Goal: Complete application form: Complete application form

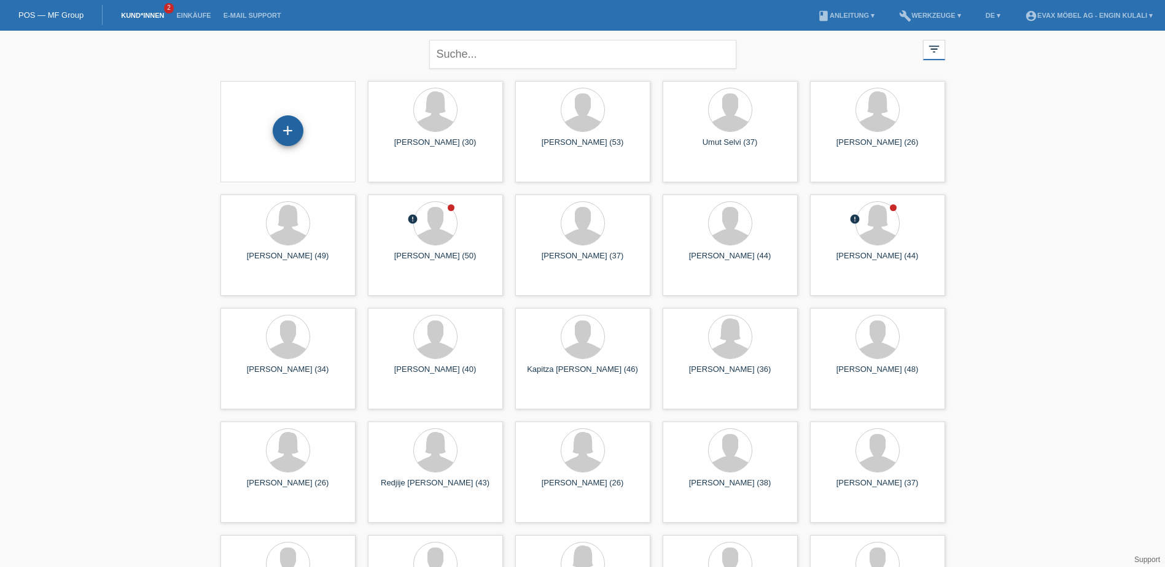
click at [289, 131] on div "+" at bounding box center [288, 130] width 31 height 31
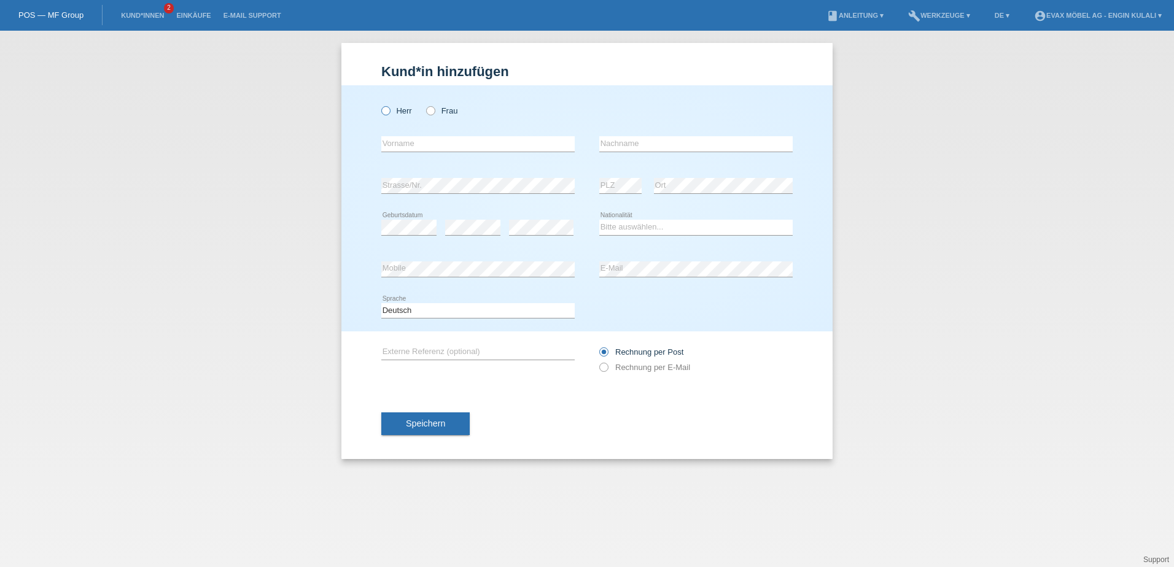
click at [392, 111] on label "Herr" at bounding box center [396, 110] width 31 height 9
click at [389, 111] on input "Herr" at bounding box center [385, 110] width 8 height 8
radio input "true"
click at [441, 143] on input "text" at bounding box center [477, 143] width 193 height 15
type input "[PERSON_NAME]"
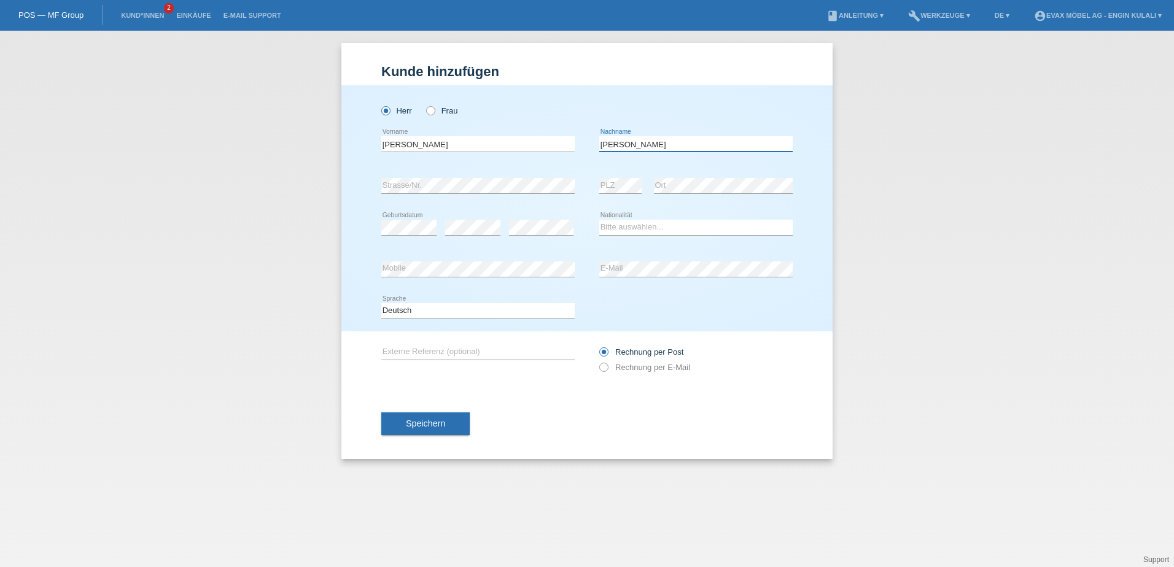
type input "Dominik Marcel"
click at [457, 196] on div "error Strasse/Nr." at bounding box center [477, 186] width 193 height 42
click at [645, 227] on select "Bitte auswählen... Schweiz Deutschland Liechtenstein Österreich ------------ Af…" at bounding box center [695, 227] width 193 height 15
select select "CH"
click at [599, 220] on select "Bitte auswählen... Schweiz Deutschland Liechtenstein Österreich ------------ Af…" at bounding box center [695, 227] width 193 height 15
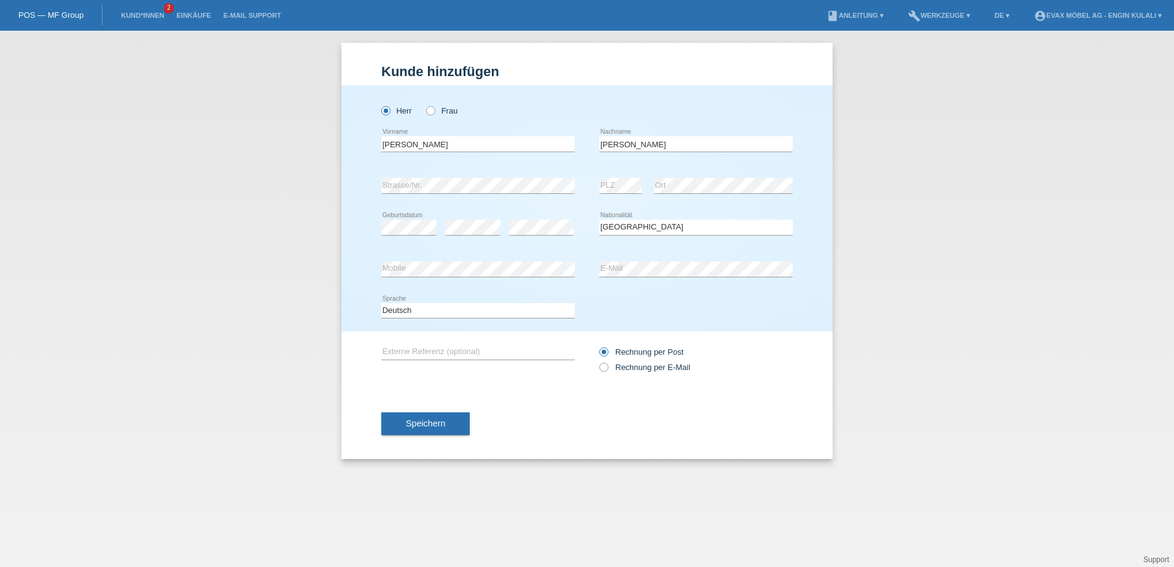
click at [760, 295] on div "Deutsch Français Italiano English error Sprache" at bounding box center [586, 311] width 411 height 42
click at [472, 279] on div "error Mobile" at bounding box center [477, 270] width 193 height 42
click at [435, 354] on input "text" at bounding box center [477, 351] width 193 height 15
type input "Dominik Marcel"
click at [624, 143] on input "Dominik Marcel" at bounding box center [695, 143] width 193 height 15
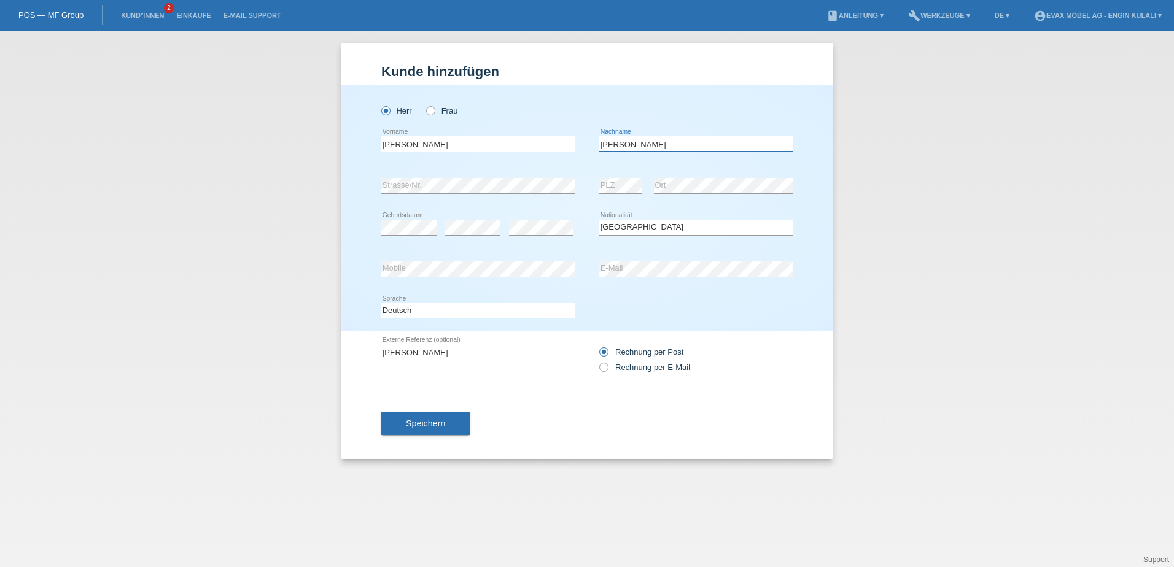
type input "[PERSON_NAME]"
click at [408, 352] on input "Dominik Marcel" at bounding box center [477, 351] width 193 height 15
type input "[PERSON_NAME]"
click at [436, 422] on span "Speichern" at bounding box center [425, 424] width 39 height 10
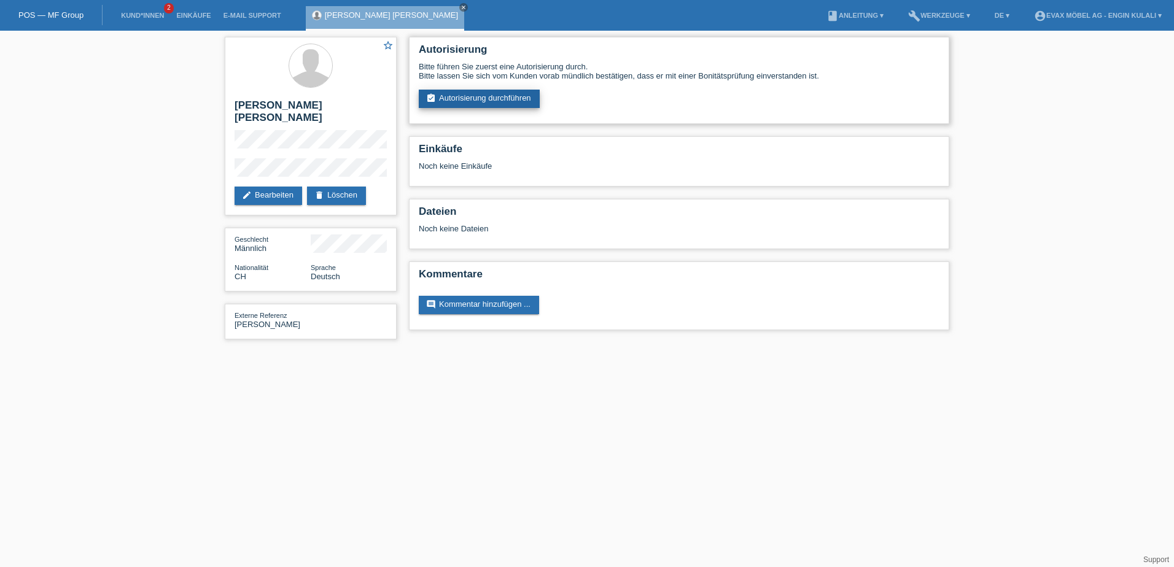
click at [489, 99] on link "assignment_turned_in Autorisierung durchführen" at bounding box center [479, 99] width 121 height 18
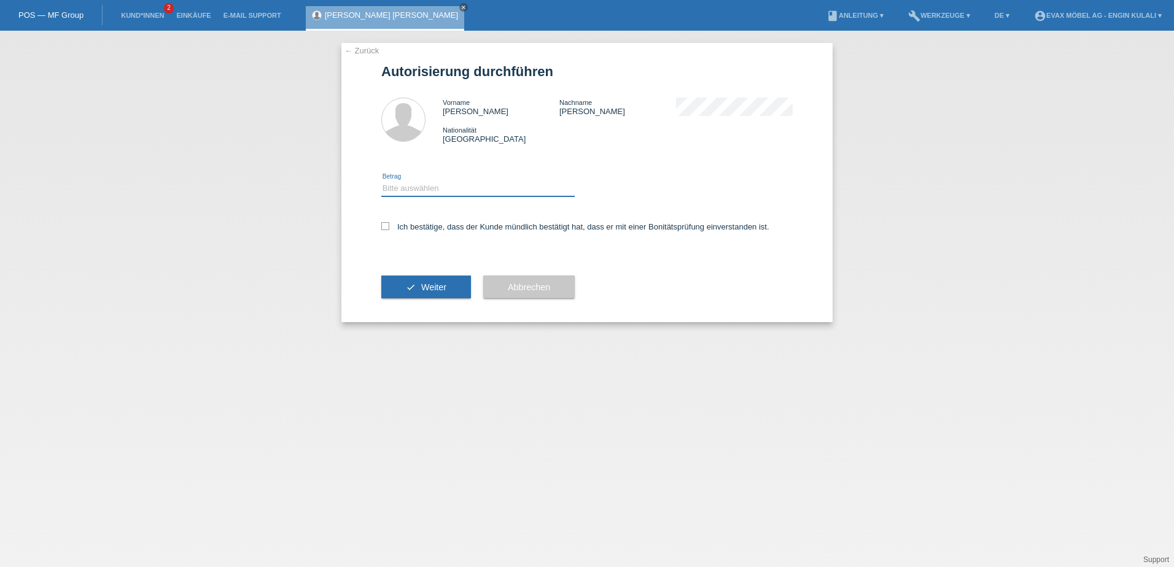
click at [419, 188] on select "Bitte auswählen CHF 1.00 - CHF 499.00 CHF 500.00 - CHF 1'999.00 CHF 2'000.00 - …" at bounding box center [477, 188] width 193 height 15
select select "3"
click at [381, 181] on select "Bitte auswählen CHF 1.00 - CHF 499.00 CHF 500.00 - CHF 1'999.00 CHF 2'000.00 - …" at bounding box center [477, 188] width 193 height 15
click at [394, 228] on label "Ich bestätige, dass der Kunde mündlich bestätigt hat, dass er mit einer Bonität…" at bounding box center [575, 226] width 388 height 9
click at [389, 228] on input "Ich bestätige, dass der Kunde mündlich bestätigt hat, dass er mit einer Bonität…" at bounding box center [385, 226] width 8 height 8
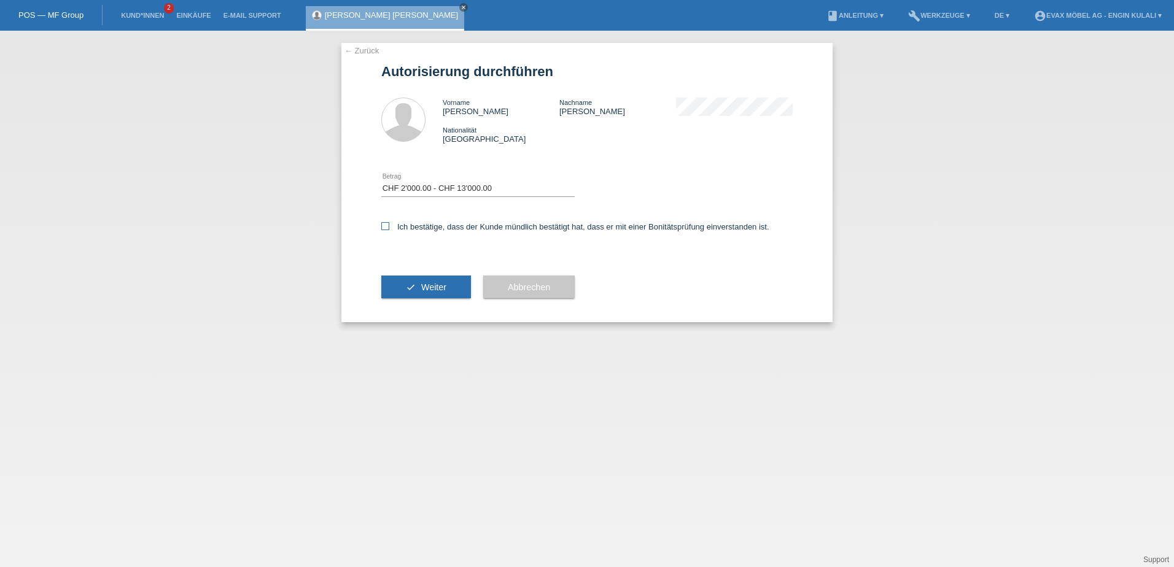
checkbox input "true"
click at [430, 281] on button "check Weiter" at bounding box center [426, 287] width 90 height 23
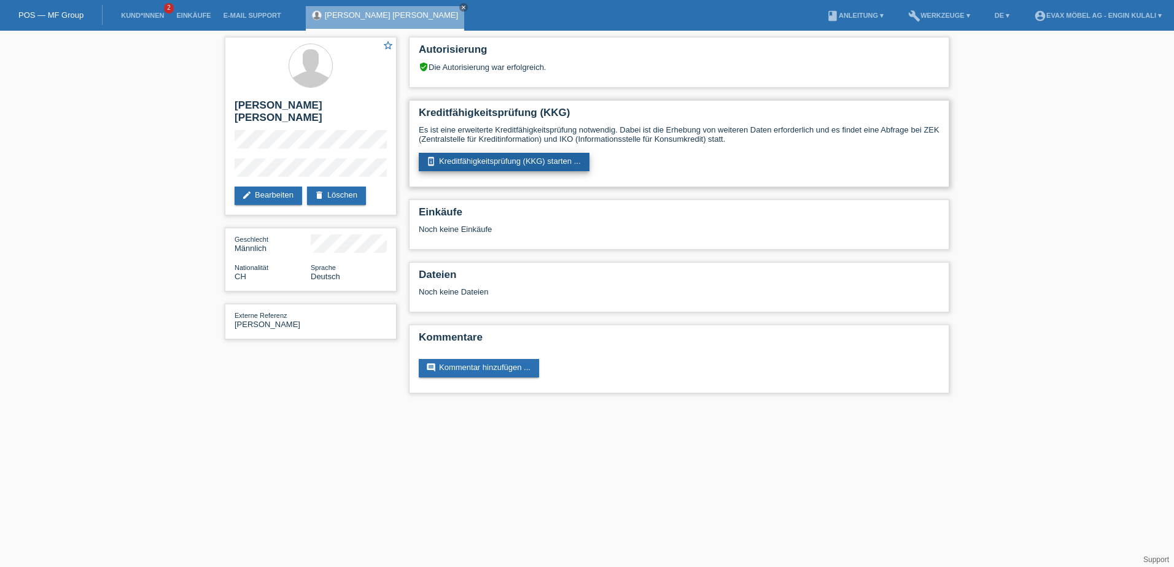
click at [498, 163] on link "perm_device_information Kreditfähigkeitsprüfung (KKG) starten ..." at bounding box center [504, 162] width 171 height 18
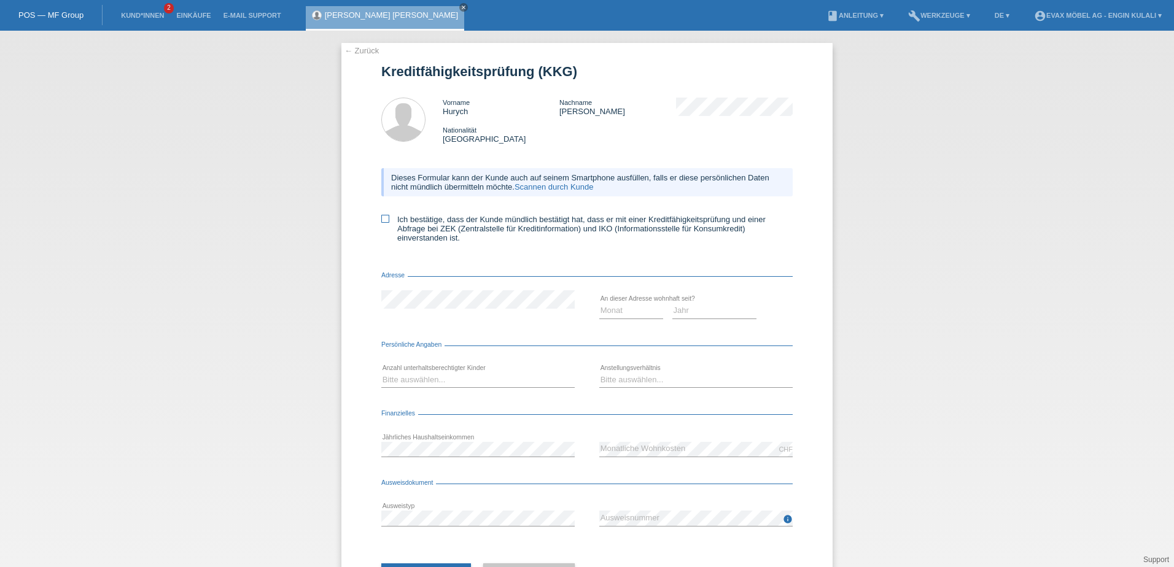
click at [384, 219] on icon at bounding box center [385, 219] width 8 height 8
click at [384, 219] on input "Ich bestätige, dass der Kunde mündlich bestätigt hat, dass er mit einer Kreditf…" at bounding box center [385, 219] width 8 height 8
checkbox input "true"
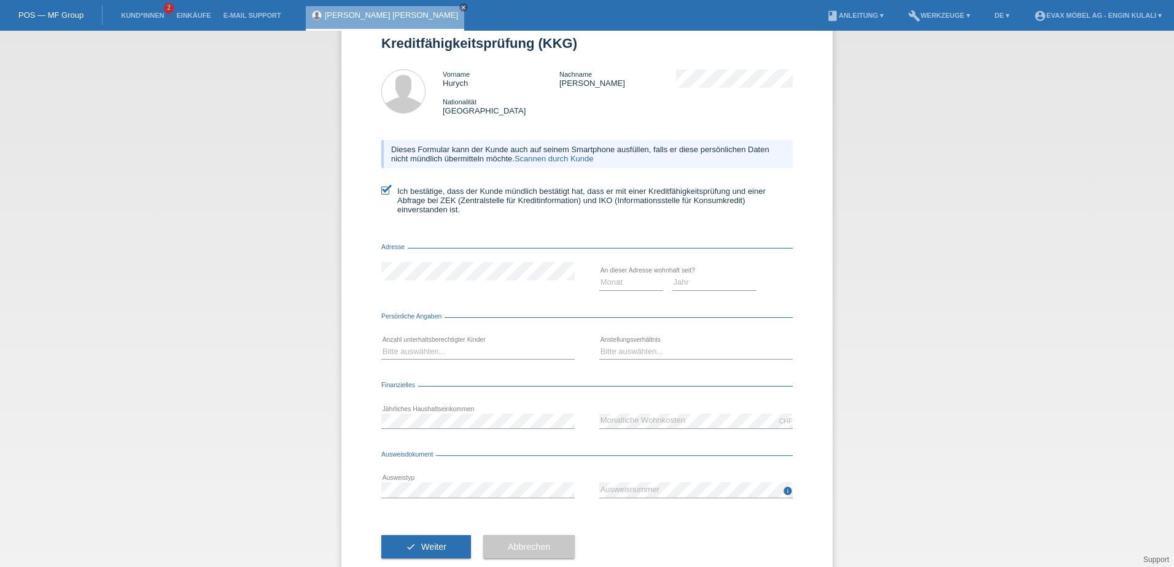
scroll to position [56, 0]
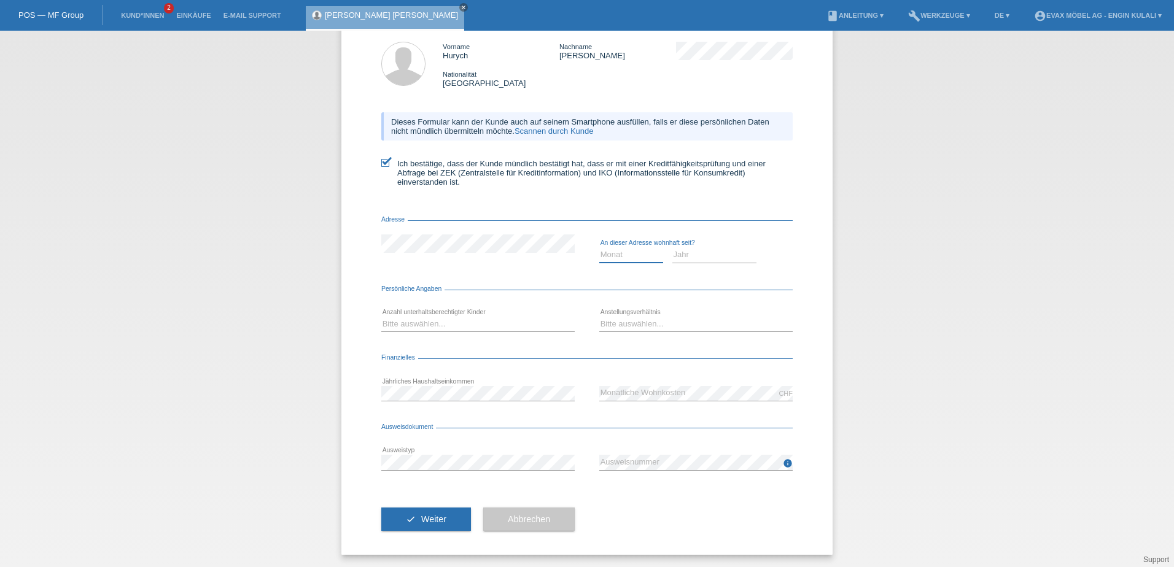
click at [609, 253] on select "Monat 01 02 03 04 05 06 07 08 09 10" at bounding box center [631, 254] width 64 height 15
click at [629, 252] on select "Monat 01 02 03 04 05 06 07 08 09 10" at bounding box center [631, 254] width 64 height 15
select select "01"
click at [599, 247] on select "Monat 01 02 03 04 05 06 07 08 09 10" at bounding box center [631, 254] width 64 height 15
click at [712, 255] on select "Jahr 2025 2024 2023 2022 2021 2020 2019 2018 2017 2016 2015 2014 2013 2012 2011…" at bounding box center [714, 254] width 85 height 15
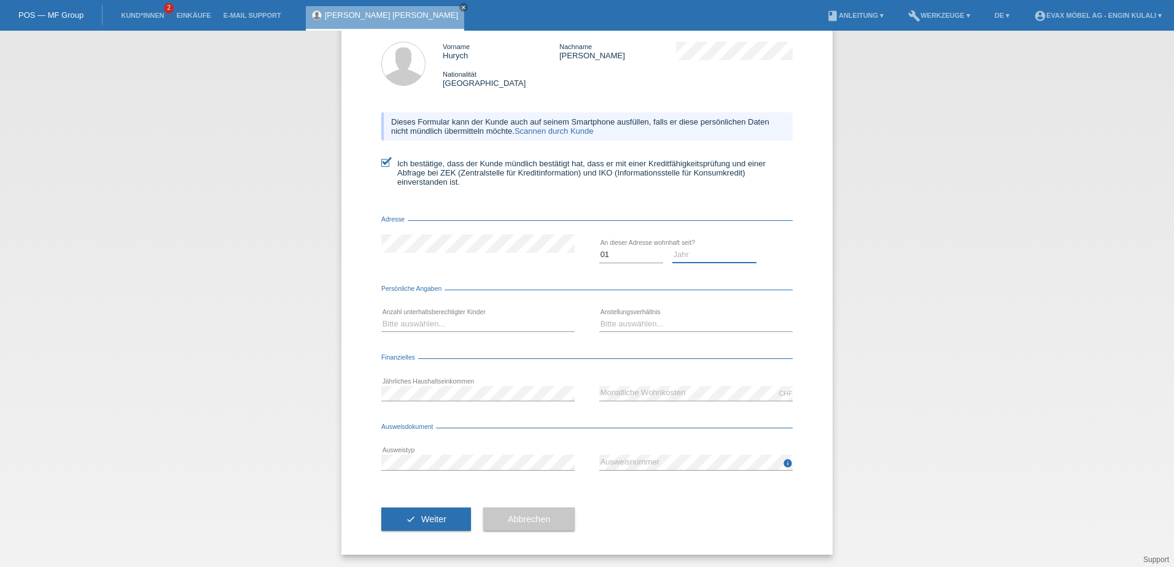
select select "2020"
click at [672, 247] on select "Jahr 2025 2024 2023 2022 2021 2020 2019 2018 2017 2016 2015 2014 2013 2012 2011…" at bounding box center [714, 254] width 85 height 15
click at [428, 327] on select "Bitte auswählen... 0 1 2 3 4 5 6 7 8 9" at bounding box center [477, 324] width 193 height 15
select select "0"
click at [381, 317] on select "Bitte auswählen... 0 1 2 3 4 5 6 7 8 9" at bounding box center [477, 324] width 193 height 15
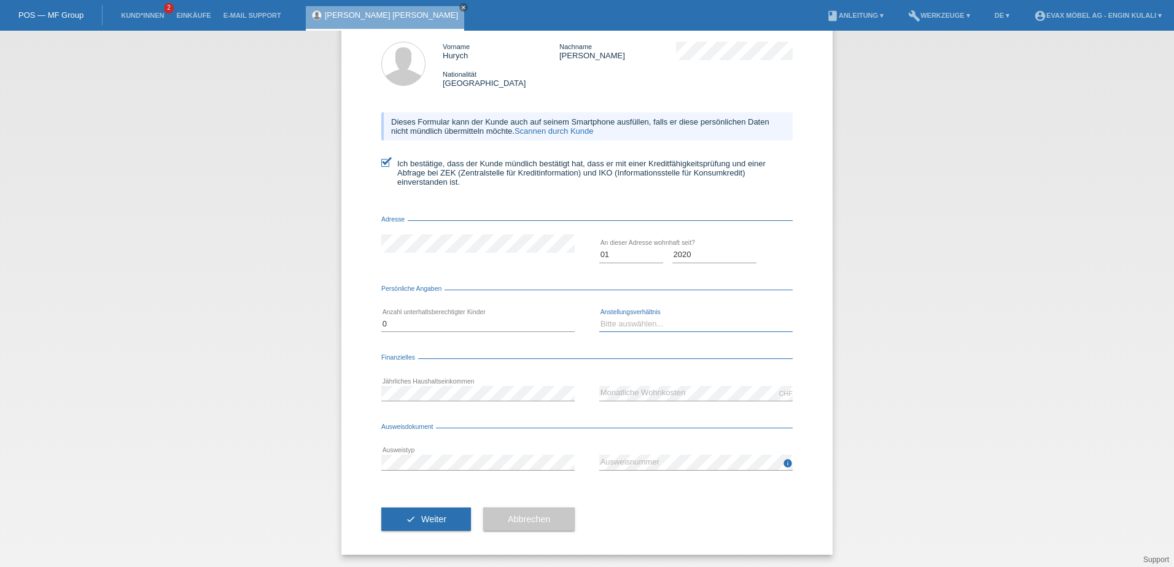
click at [629, 329] on select "Bitte auswählen... Unbefristet Befristet Lehrling/Student Pensioniert Nicht arb…" at bounding box center [695, 324] width 193 height 15
select select "UNLIMITED"
click at [599, 317] on select "Bitte auswählen... Unbefristet Befristet Lehrling/Student Pensioniert Nicht arb…" at bounding box center [695, 324] width 193 height 15
